Goal: Find specific page/section: Find specific page/section

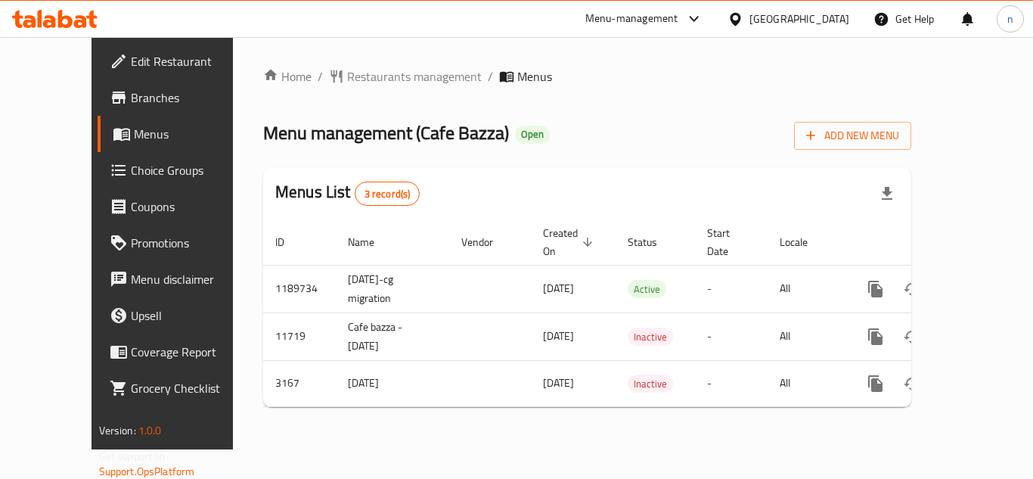
click at [704, 19] on icon at bounding box center [694, 19] width 18 height 18
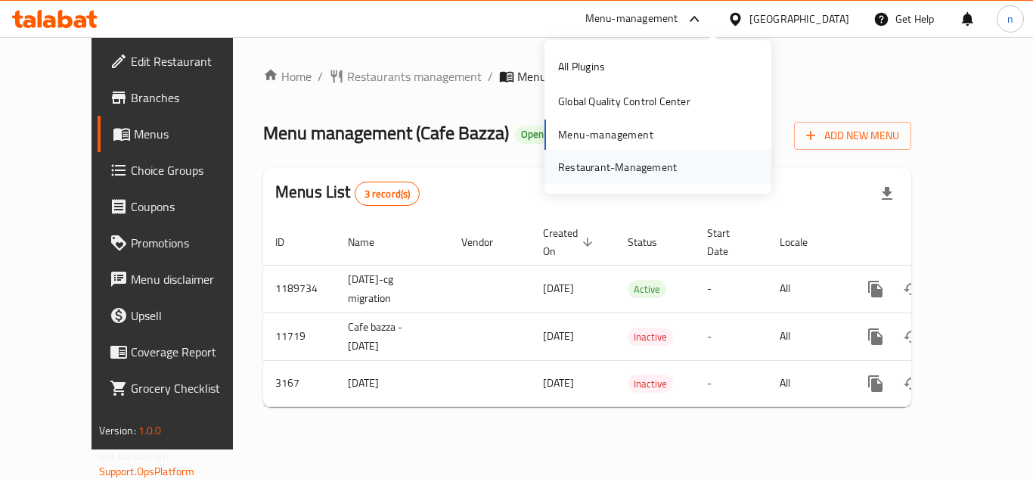
click at [586, 166] on div "Restaurant-Management" at bounding box center [617, 167] width 119 height 17
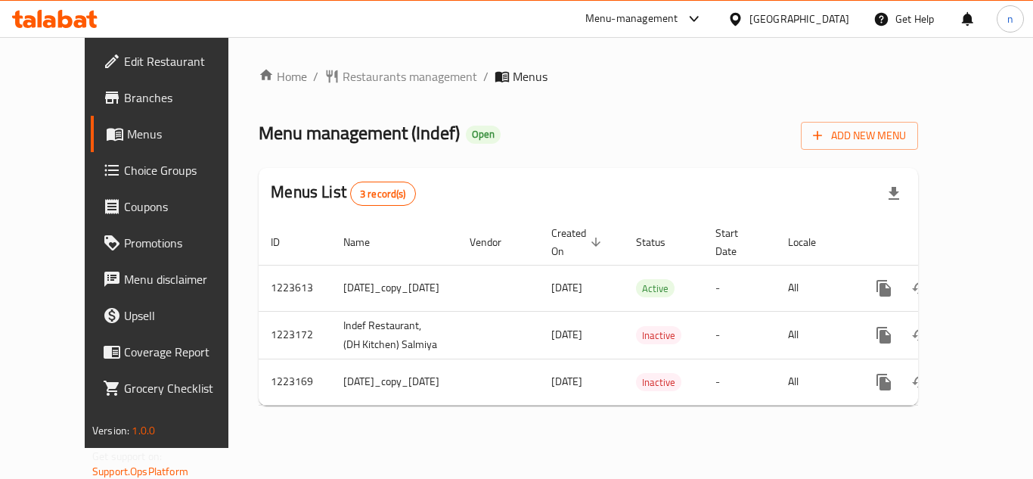
click at [704, 17] on icon at bounding box center [694, 19] width 18 height 18
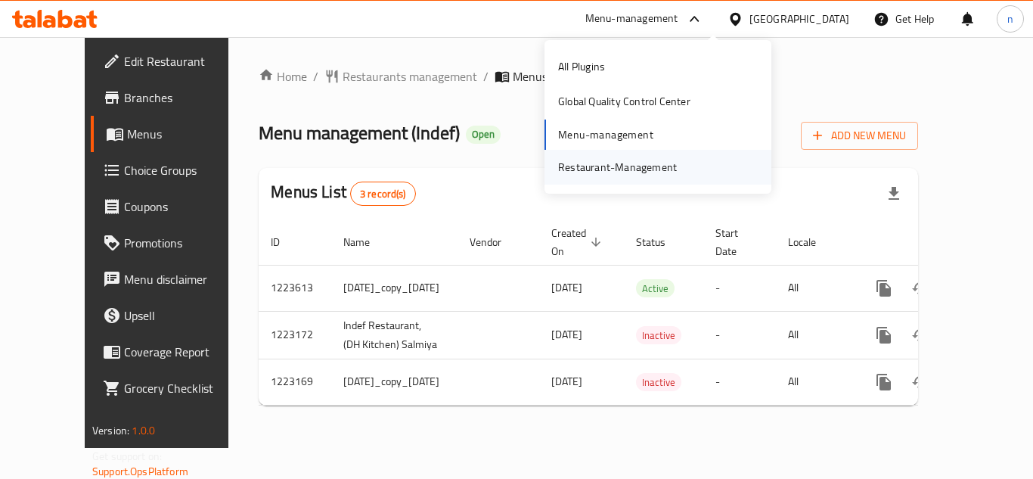
click at [651, 163] on div "Restaurant-Management" at bounding box center [617, 167] width 119 height 17
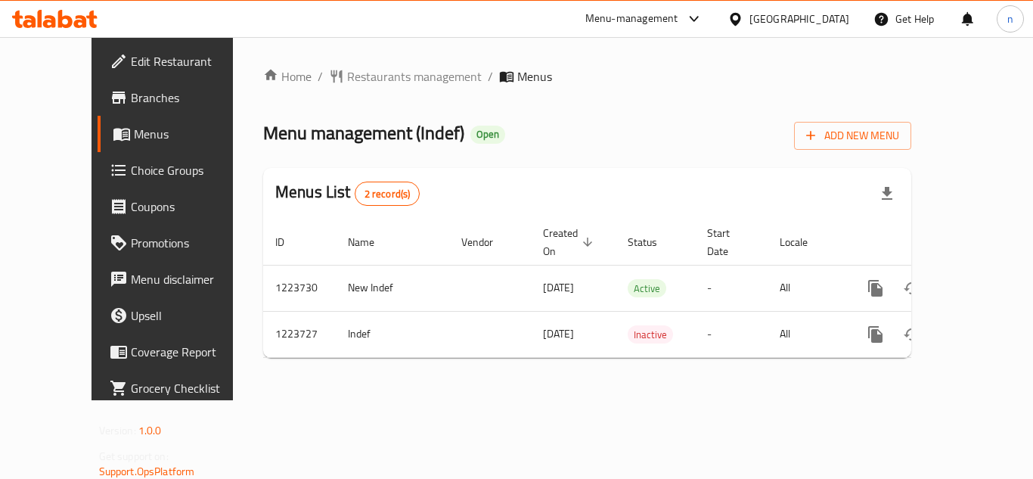
click at [704, 18] on icon at bounding box center [694, 19] width 18 height 18
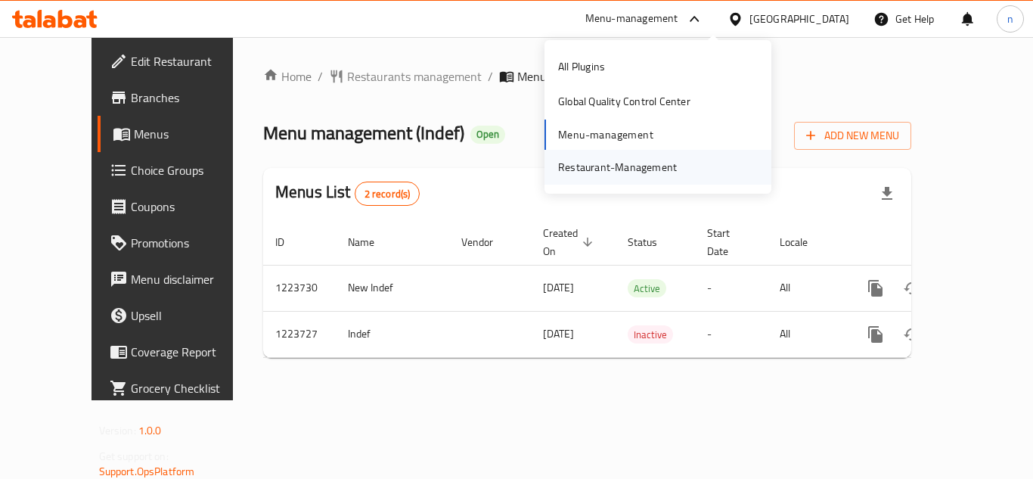
click at [654, 163] on div "Restaurant-Management" at bounding box center [617, 167] width 119 height 17
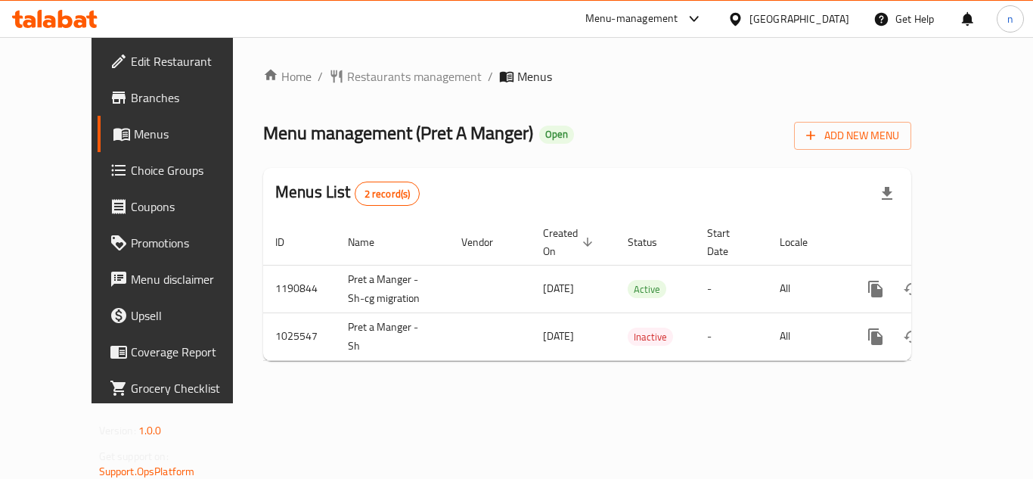
click at [741, 20] on icon at bounding box center [735, 18] width 11 height 13
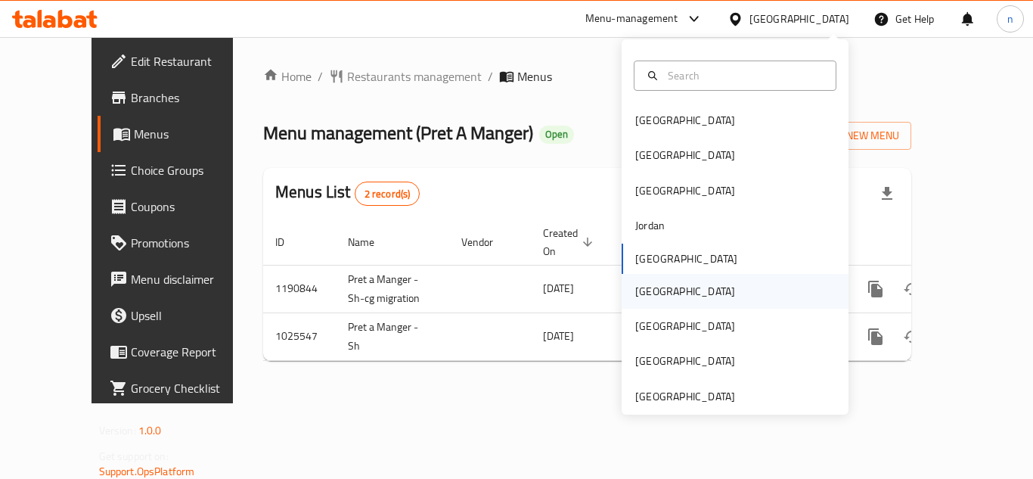
click at [623, 287] on div "Oman" at bounding box center [685, 291] width 124 height 35
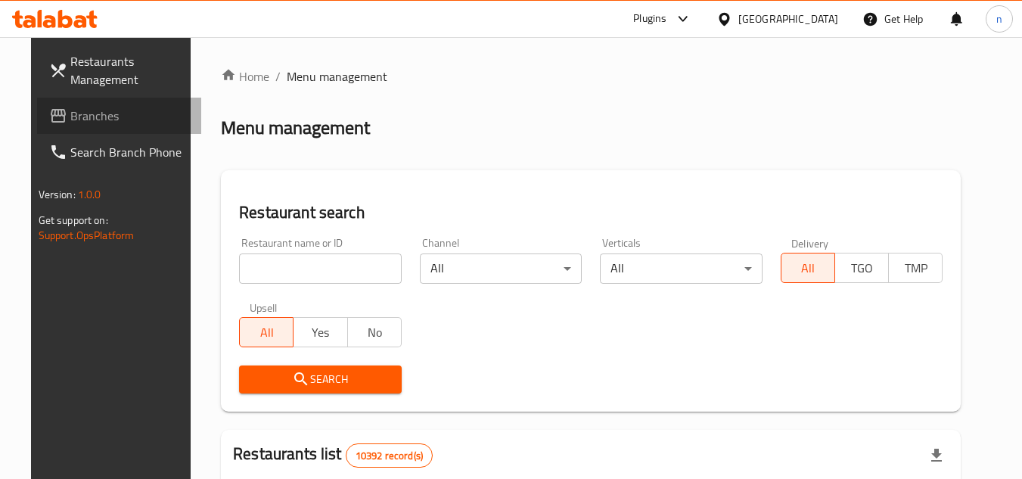
click at [80, 125] on span "Branches" at bounding box center [130, 116] width 120 height 18
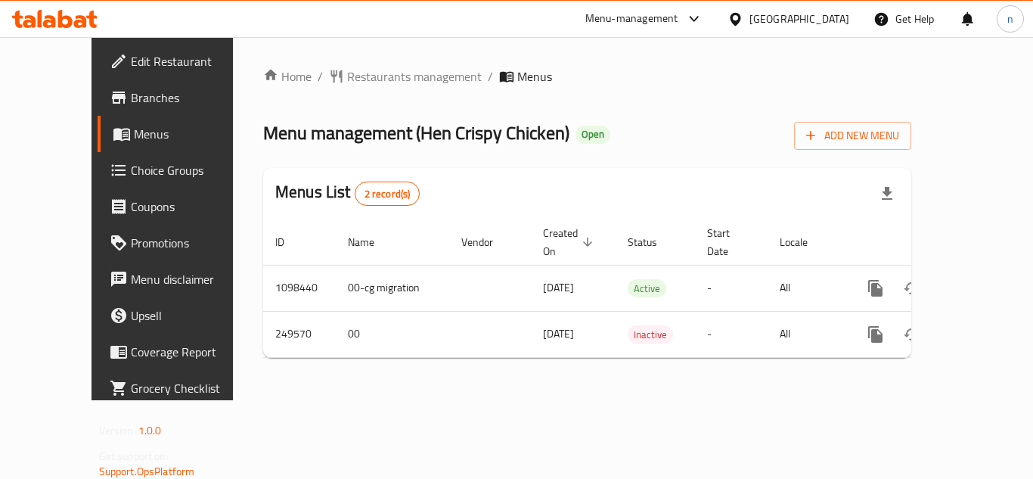
click at [704, 22] on icon at bounding box center [694, 19] width 18 height 18
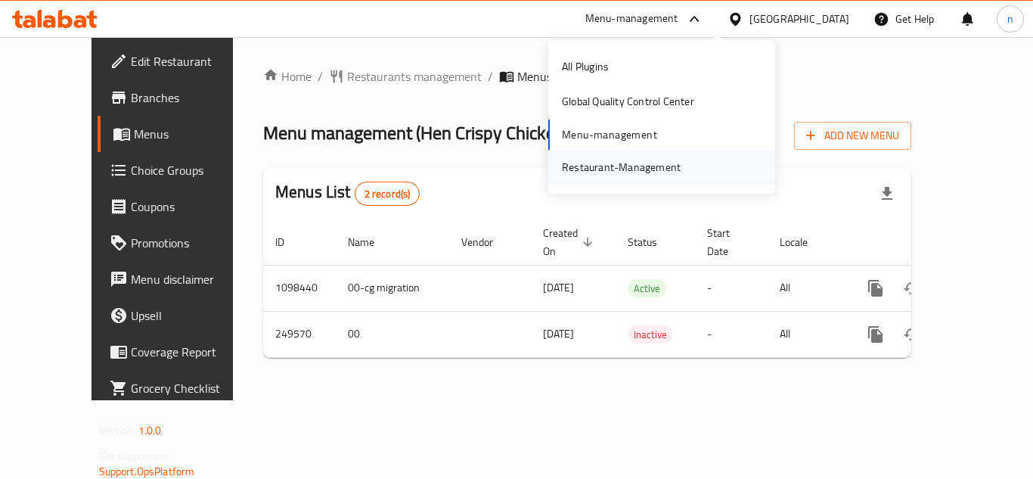
click at [651, 157] on div "Restaurant-Management" at bounding box center [621, 167] width 143 height 35
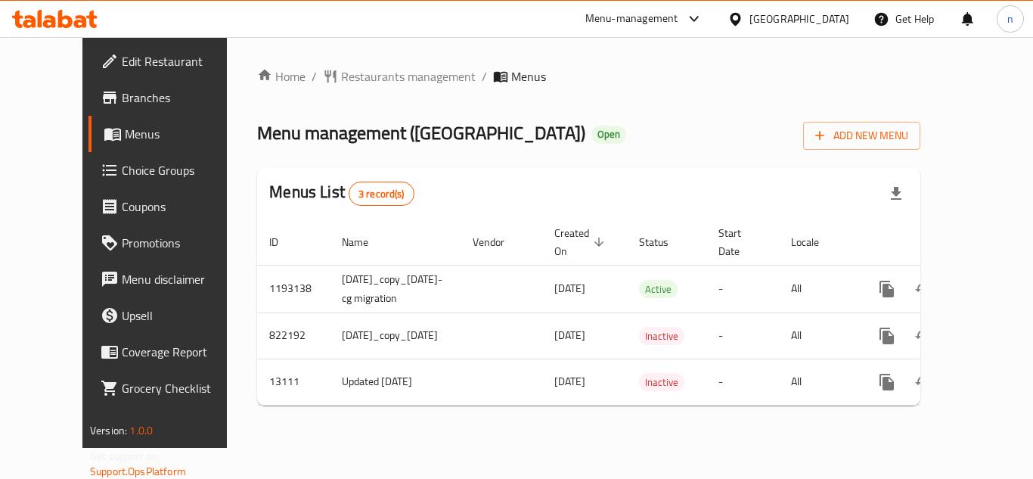
click at [696, 19] on icon at bounding box center [694, 19] width 18 height 18
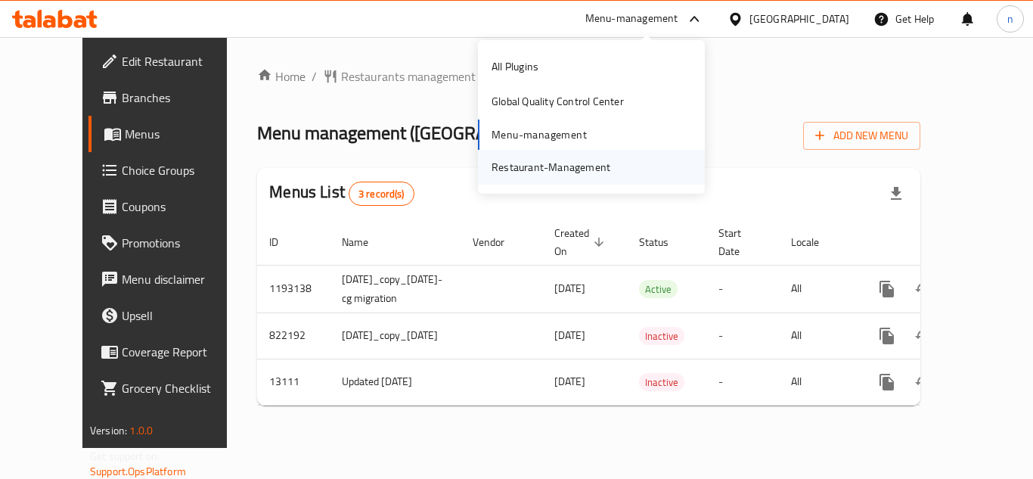
click at [560, 168] on div "Restaurant-Management" at bounding box center [551, 167] width 119 height 17
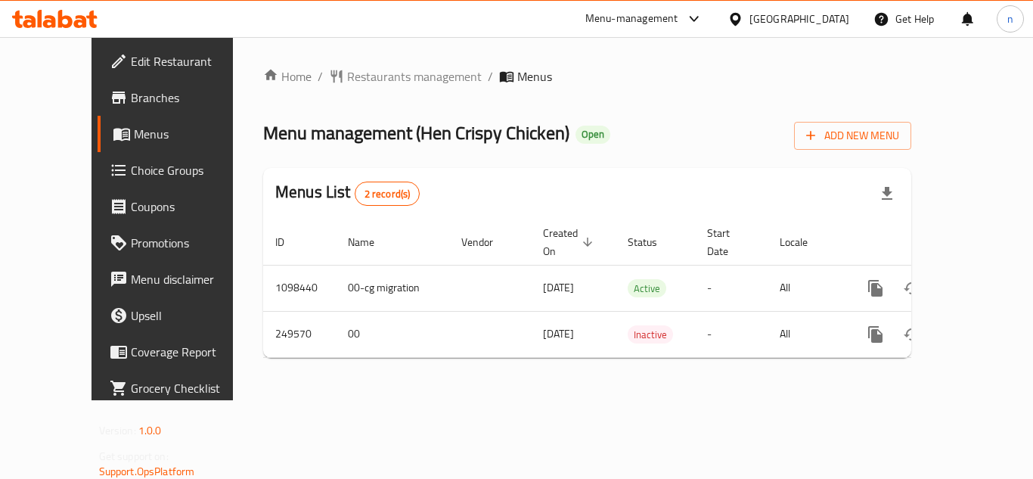
click at [744, 26] on icon at bounding box center [736, 19] width 16 height 16
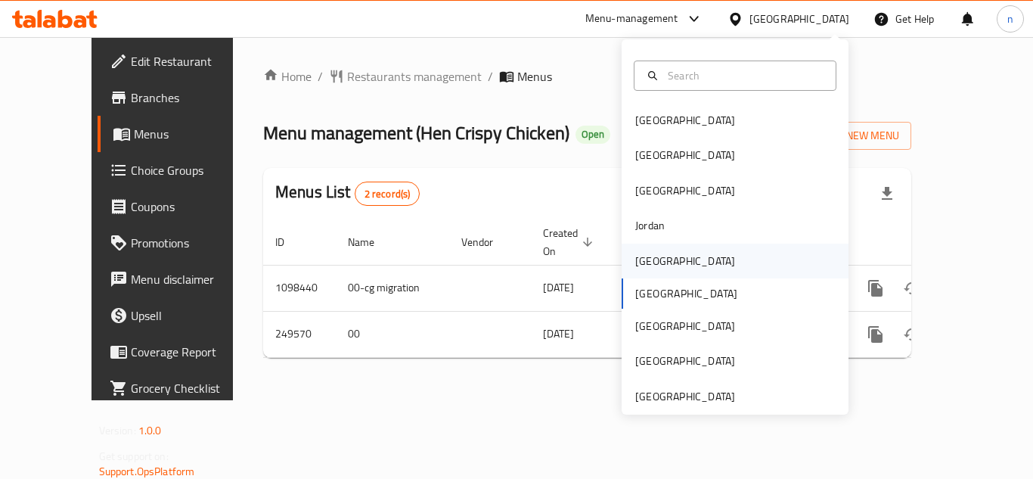
click at [658, 266] on div "Kuwait" at bounding box center [685, 261] width 124 height 35
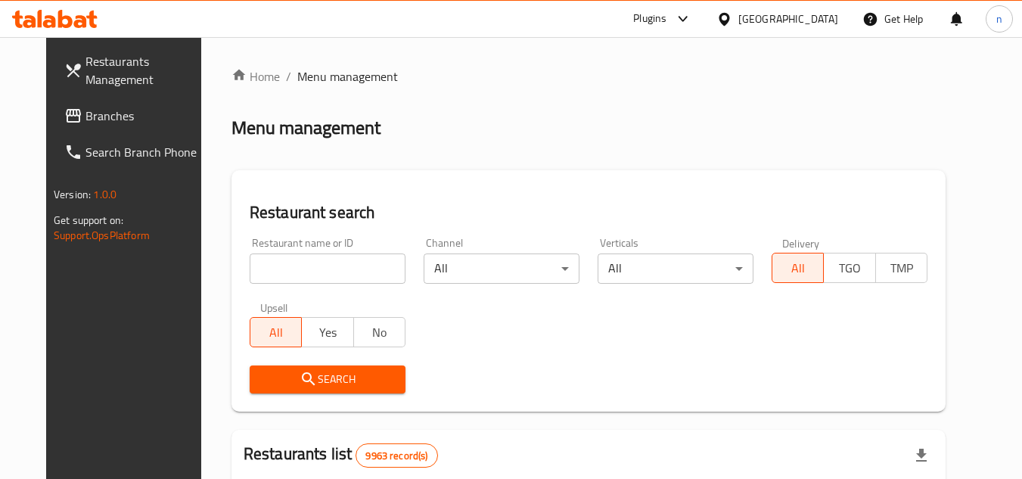
click at [87, 124] on span "Branches" at bounding box center [145, 116] width 120 height 18
